Goal: Ask a question

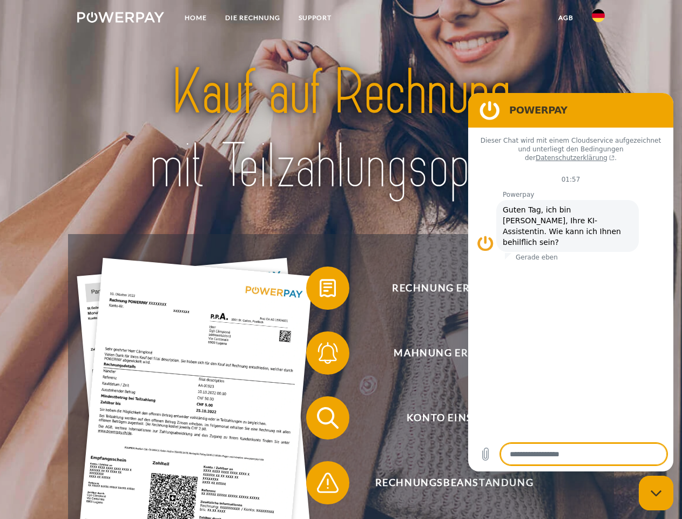
click at [121, 19] on img at bounding box center [120, 17] width 87 height 11
click at [599, 19] on img at bounding box center [598, 15] width 13 height 13
click at [566, 18] on link "agb" at bounding box center [567, 17] width 34 height 19
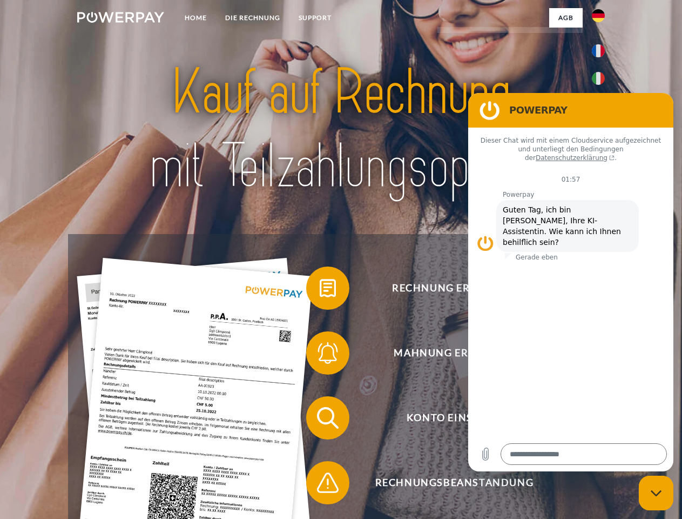
click at [320, 290] on span at bounding box center [312, 288] width 54 height 54
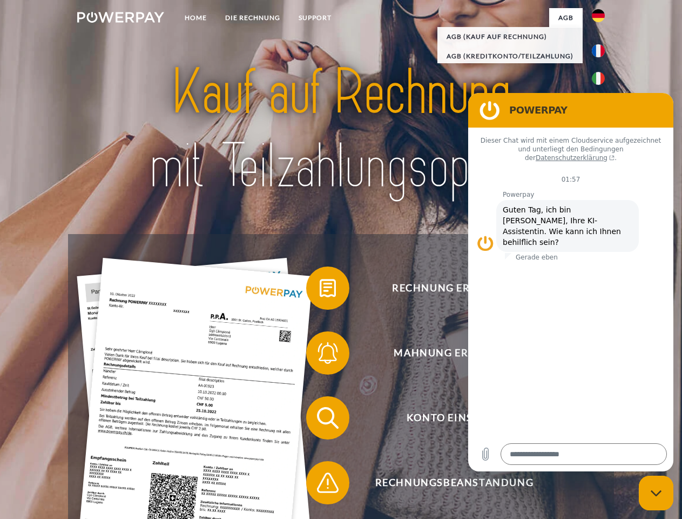
click at [320, 355] on div "Rechnung erhalten? Mahnung erhalten? Konto einsehen" at bounding box center [341, 450] width 546 height 432
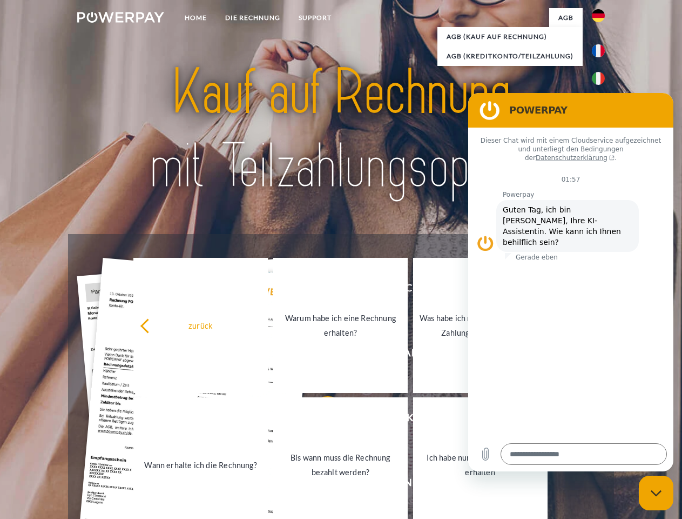
click at [320, 420] on link "Bis wann muss die Rechnung bezahlt werden?" at bounding box center [340, 464] width 135 height 135
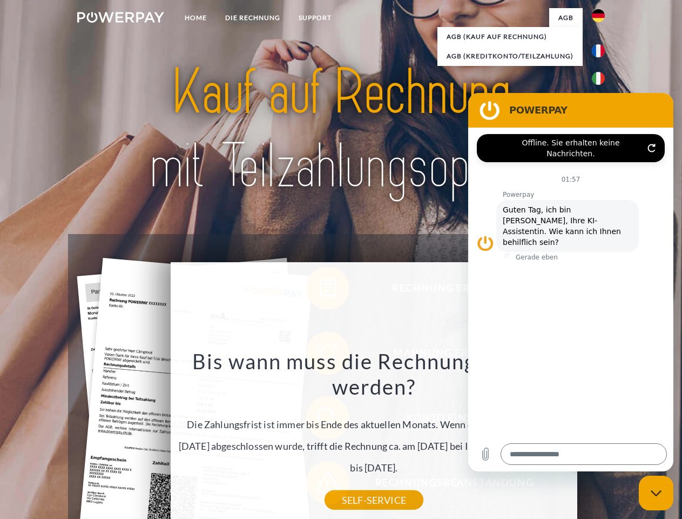
click at [320, 485] on div "Rechnung erhalten? Mahnung erhalten? Konto einsehen" at bounding box center [341, 450] width 546 height 432
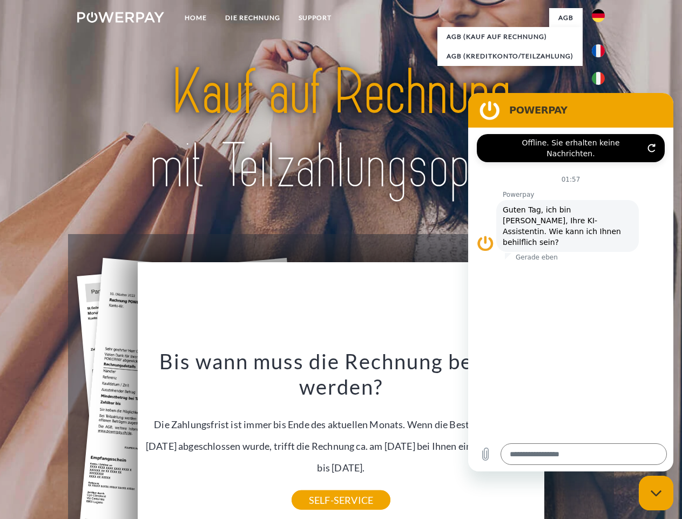
click at [657, 493] on icon "Messaging-Fenster schließen" at bounding box center [656, 493] width 11 height 7
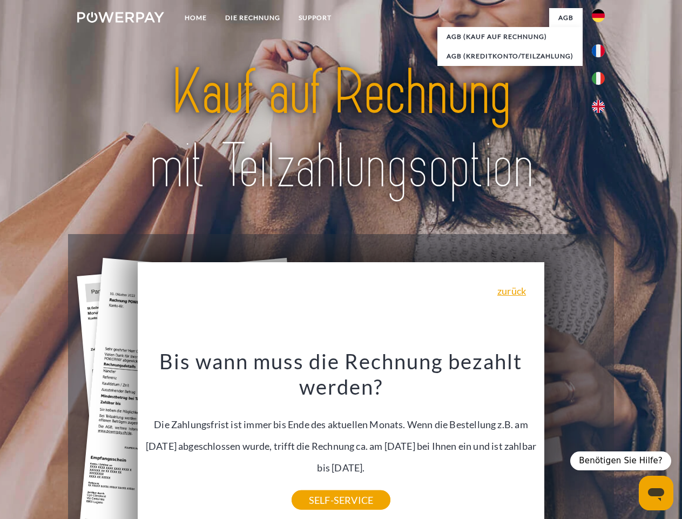
type textarea "*"
